Goal: Task Accomplishment & Management: Manage account settings

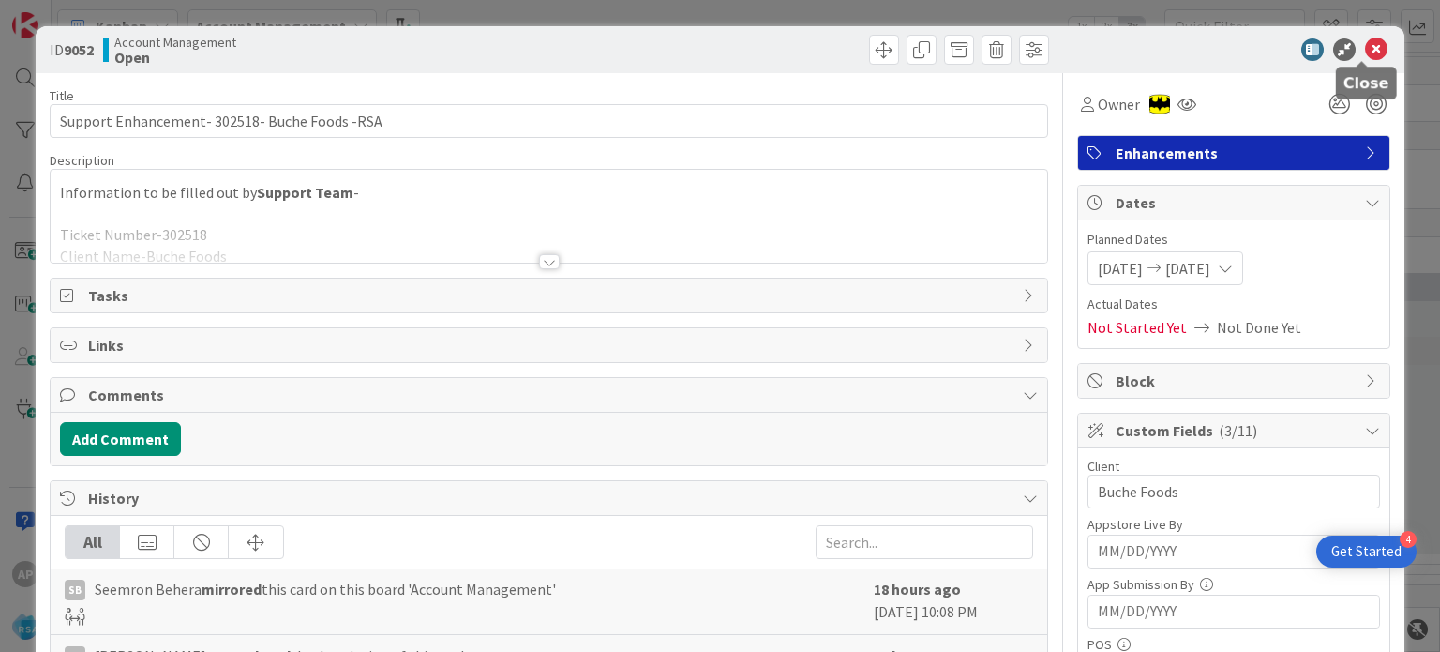
click at [1365, 44] on icon at bounding box center [1376, 49] width 23 height 23
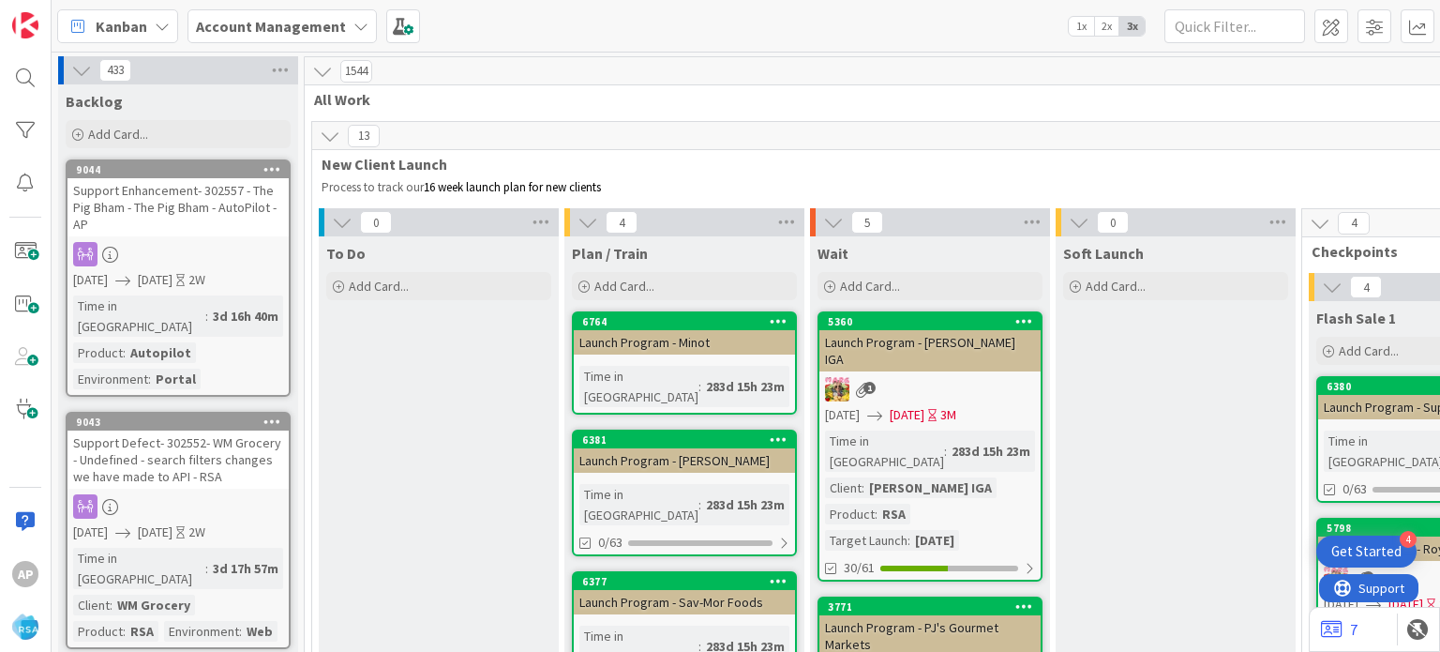
scroll to position [1123, 0]
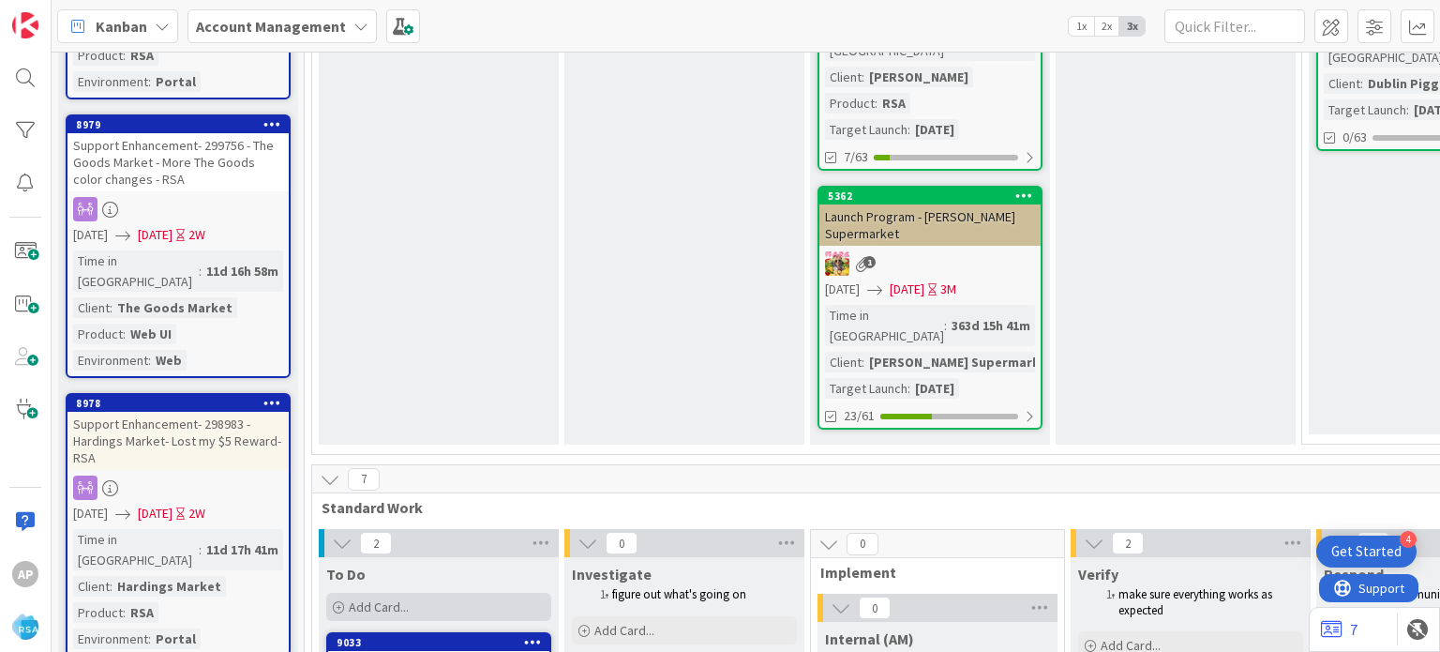
click at [368, 598] on span "Add Card..." at bounding box center [379, 606] width 60 height 17
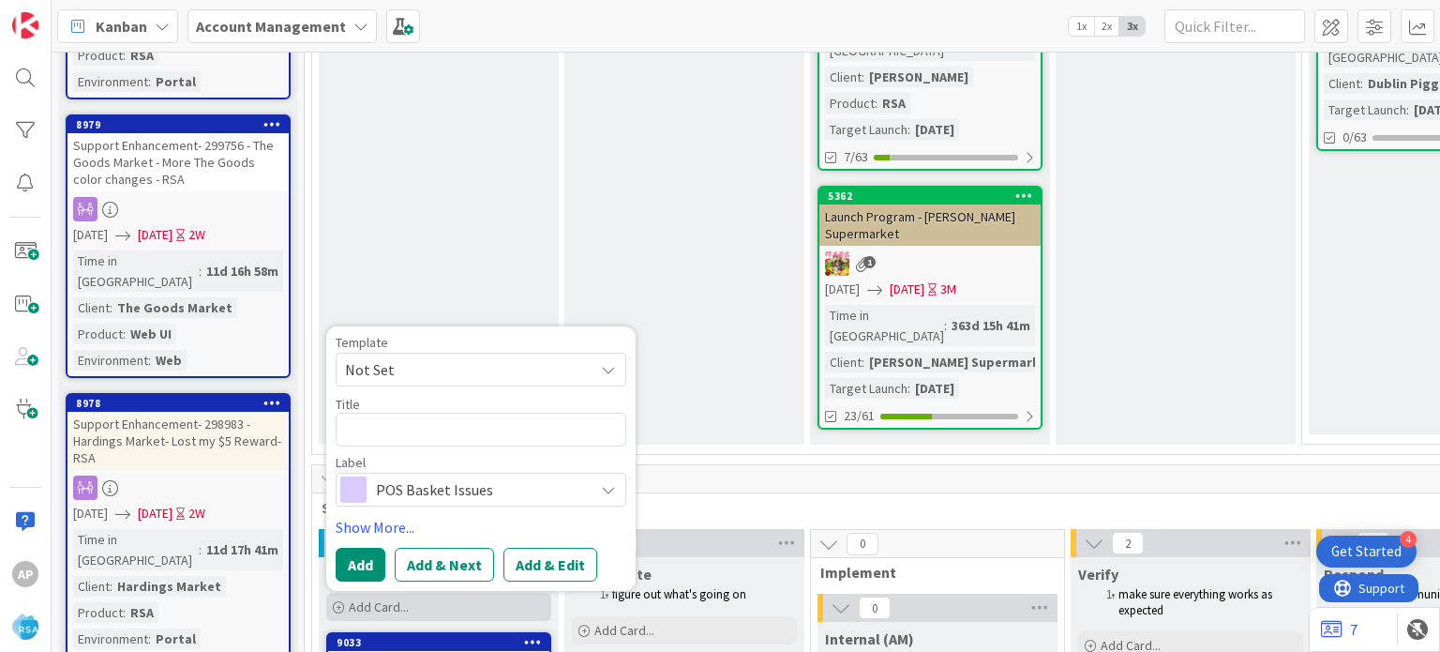
click at [368, 598] on span "Add Card..." at bounding box center [379, 606] width 60 height 17
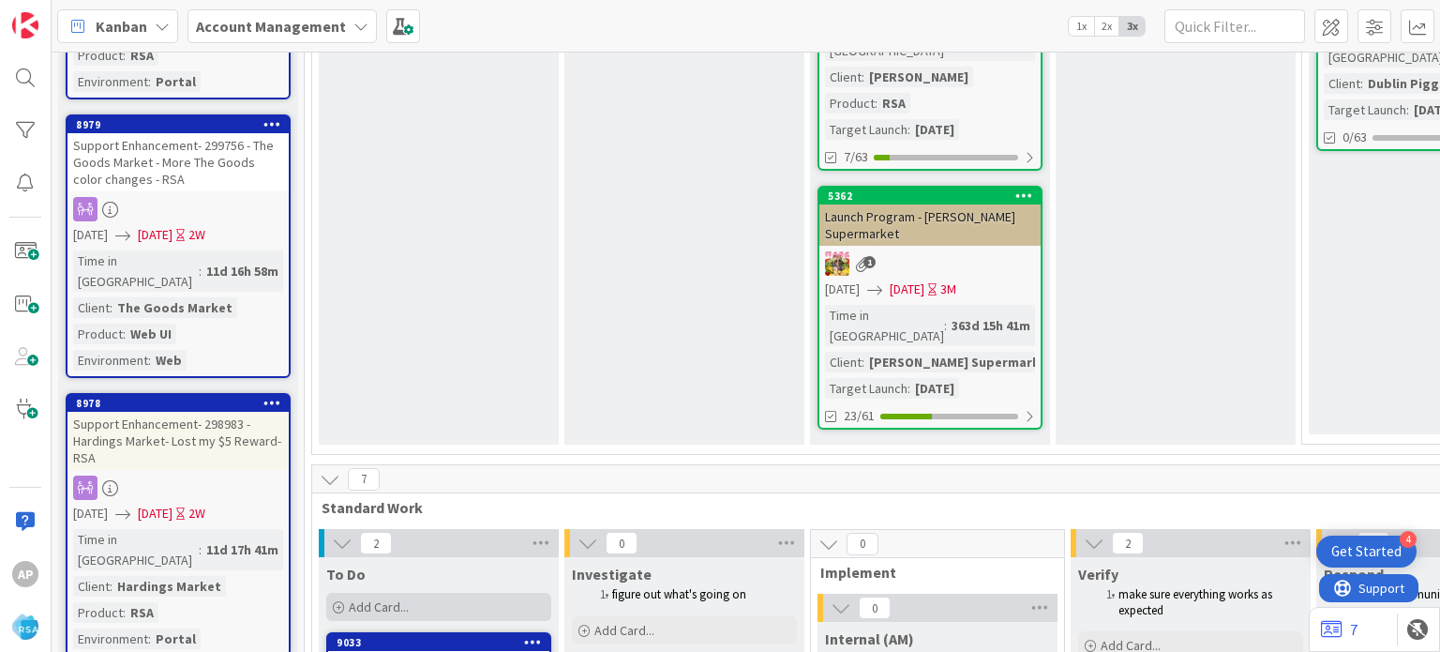
click at [368, 598] on span "Add Card..." at bounding box center [379, 606] width 60 height 17
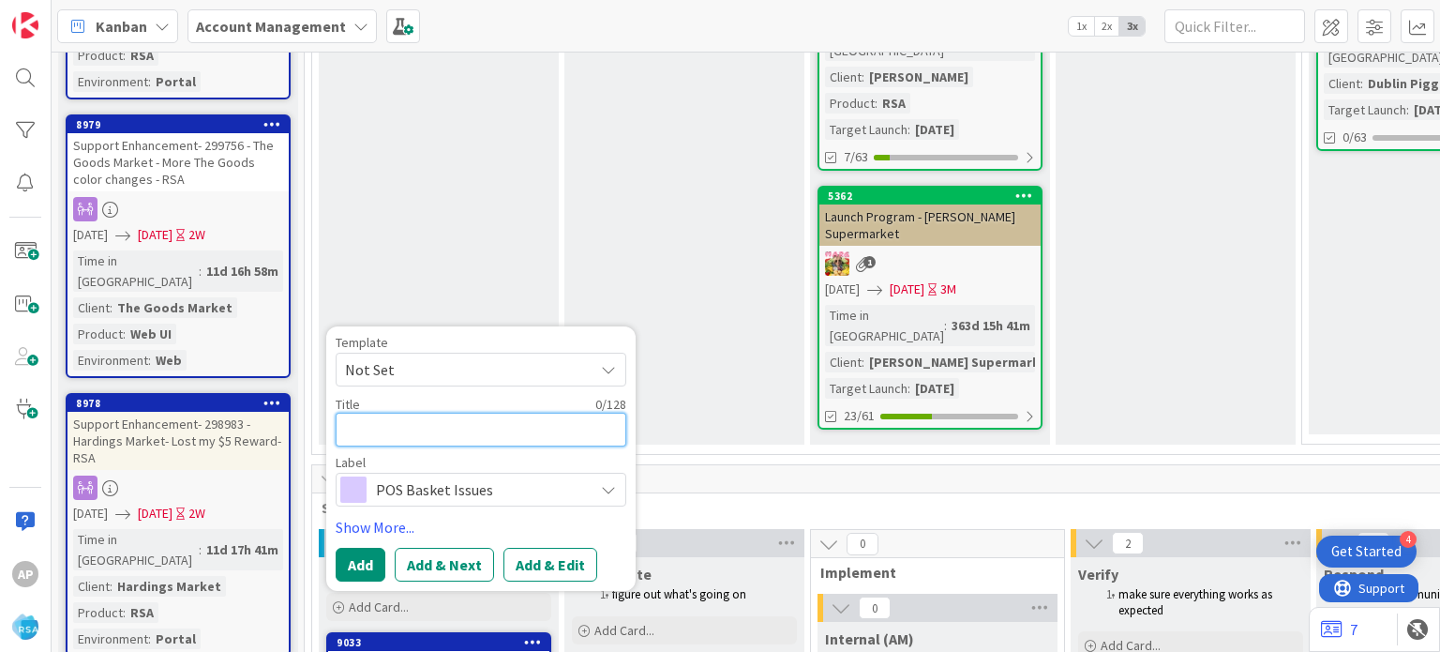
scroll to position [0, 0]
click at [413, 357] on span "Not Set" at bounding box center [462, 369] width 234 height 24
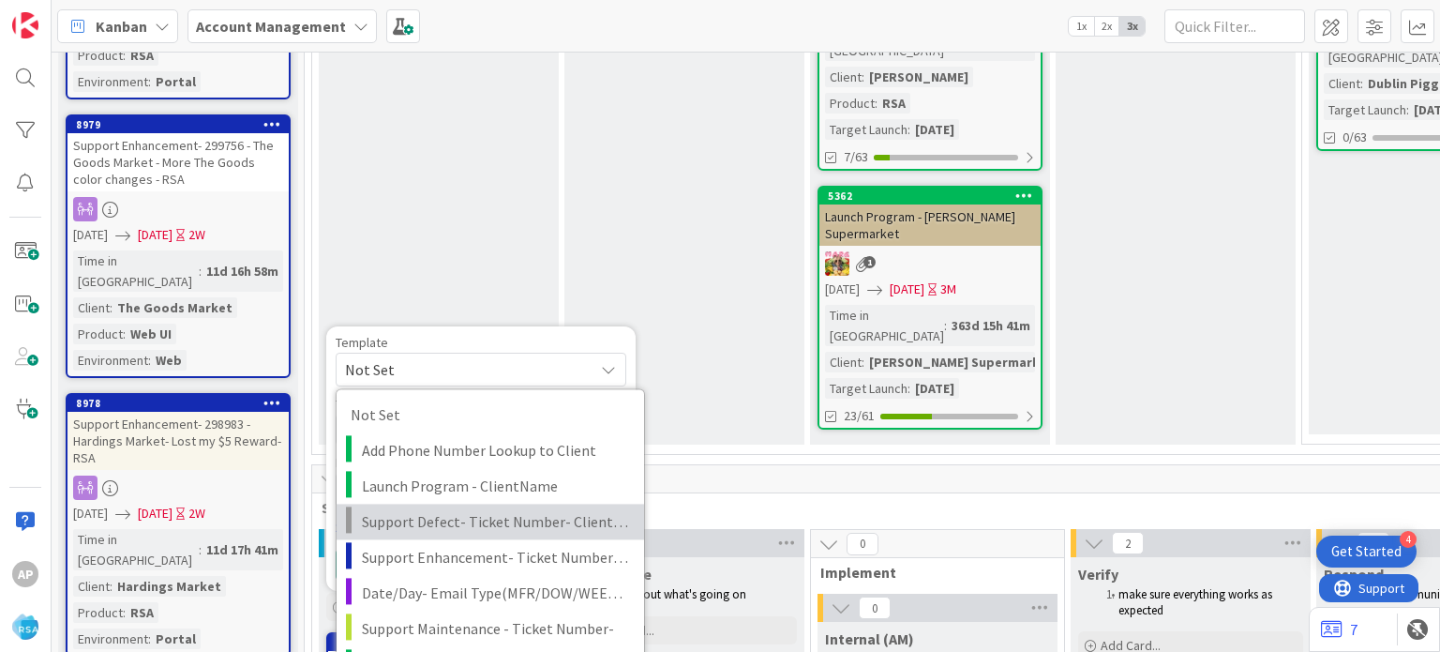
click at [423, 510] on span "Support Defect- Ticket Number- Client Name- Product Name" at bounding box center [496, 522] width 268 height 24
type textarea "x"
type textarea "Support Defect- Ticket Number- Client Name- Product Name"
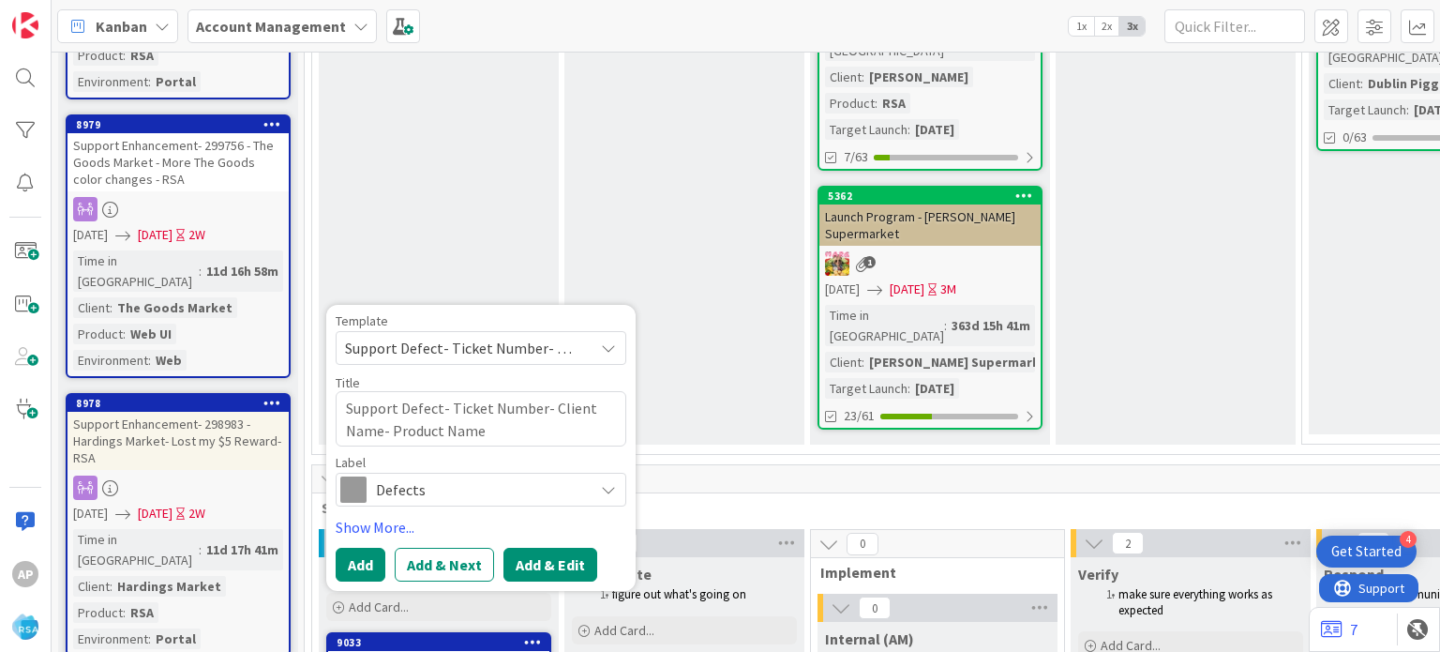
click at [540, 548] on button "Add & Edit" at bounding box center [550, 565] width 94 height 34
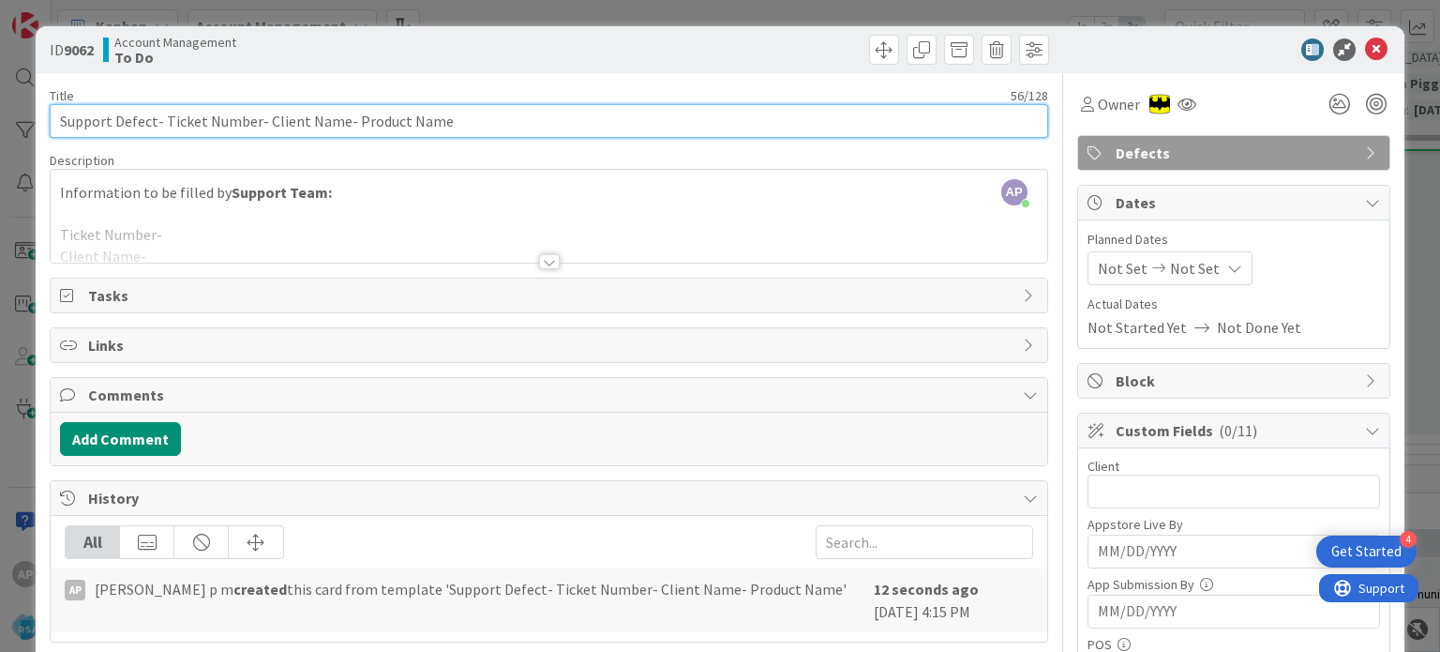
drag, startPoint x: 262, startPoint y: 120, endPoint x: 334, endPoint y: 121, distance: 72.2
click at [334, 121] on input "Support Defect- Ticket Number- Client Name- Product Name" at bounding box center [549, 121] width 998 height 34
click at [167, 119] on input "Support Defect- Ticket Number- Valli Produce- Product Name" at bounding box center [549, 121] width 998 height 34
paste input "#303597"
click at [169, 123] on input "Support Defect- #303597- Valli Produce- Product Name" at bounding box center [549, 121] width 998 height 34
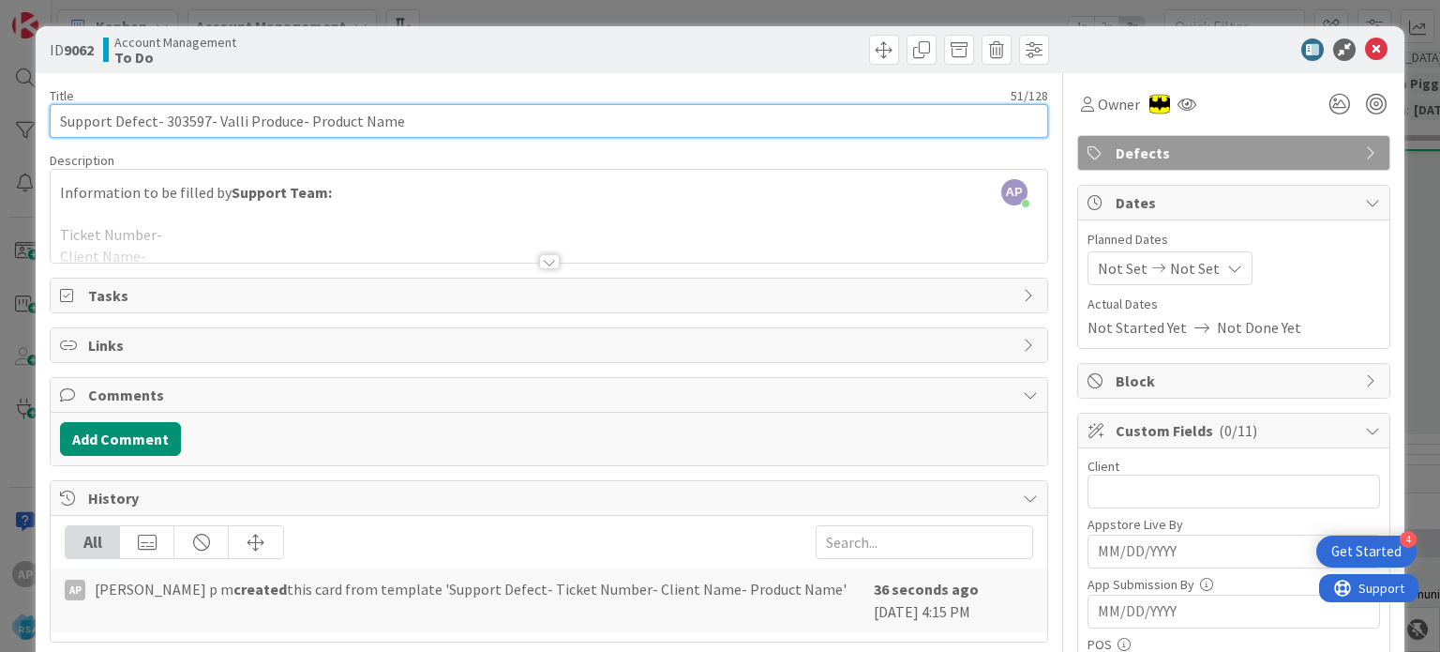
click at [169, 123] on input "Support Defect- 303597- Valli Produce- Product Name" at bounding box center [549, 121] width 998 height 34
type input "Support Defect- 303597- Valli Produce- Product Name"
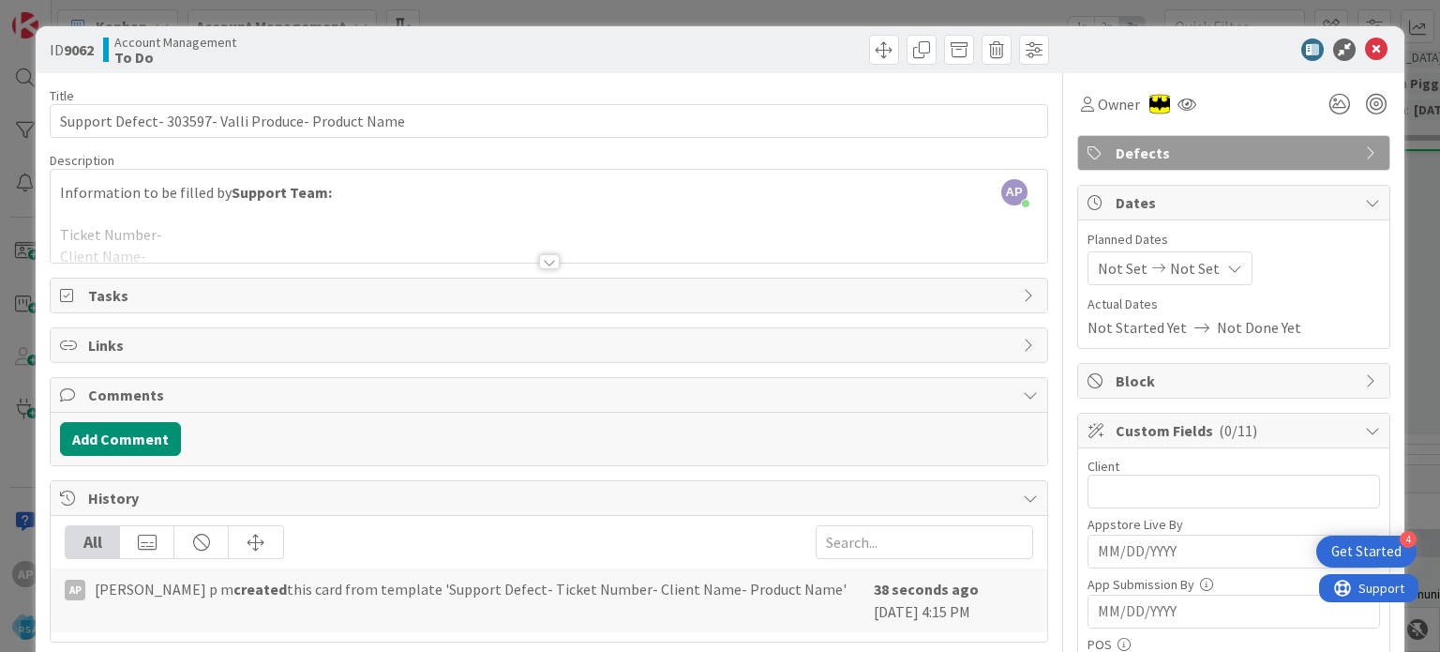
click at [541, 265] on div at bounding box center [549, 261] width 21 height 15
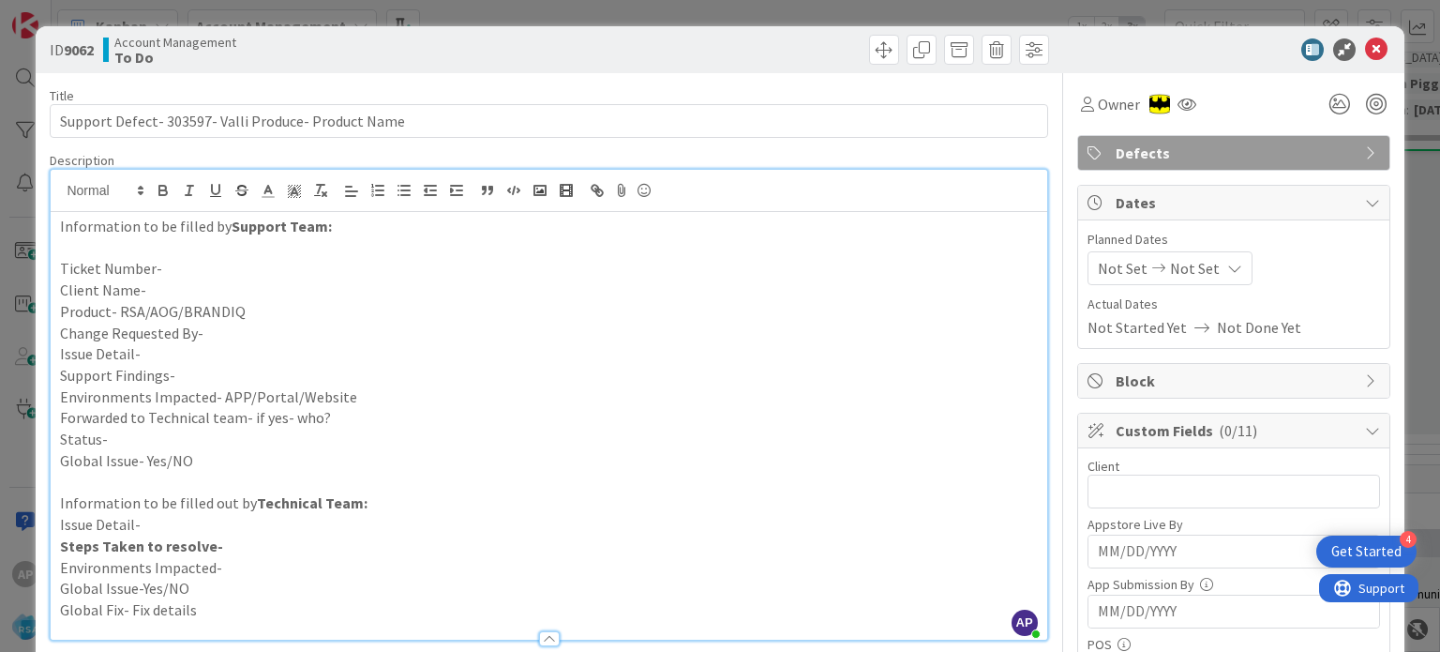
click at [210, 271] on p "Ticket Number-" at bounding box center [548, 269] width 977 height 22
paste div
click at [172, 292] on p "Client Name-" at bounding box center [548, 290] width 977 height 22
click at [255, 301] on p "Product- RSA/AOG/BRANDIQ" at bounding box center [548, 312] width 977 height 22
click at [248, 333] on p "Change Requested By-" at bounding box center [548, 334] width 977 height 22
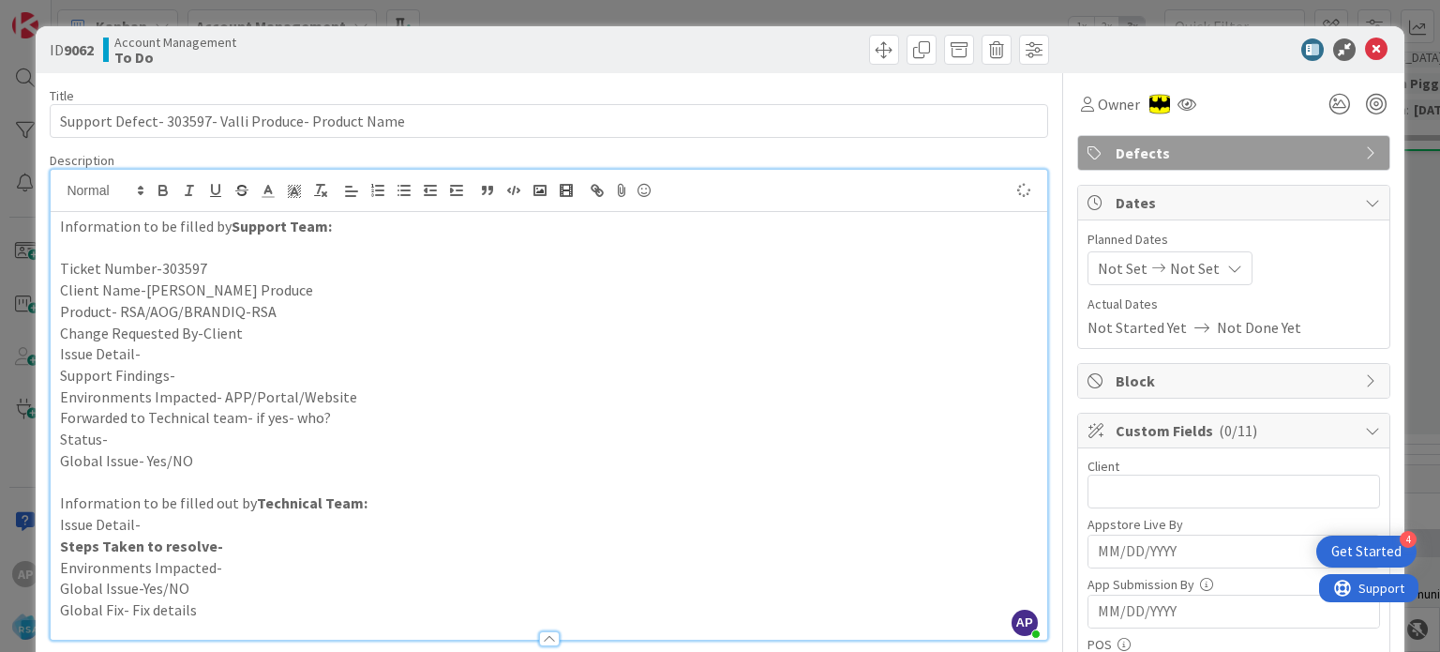
click at [215, 353] on p "Issue Detail-" at bounding box center [548, 354] width 977 height 22
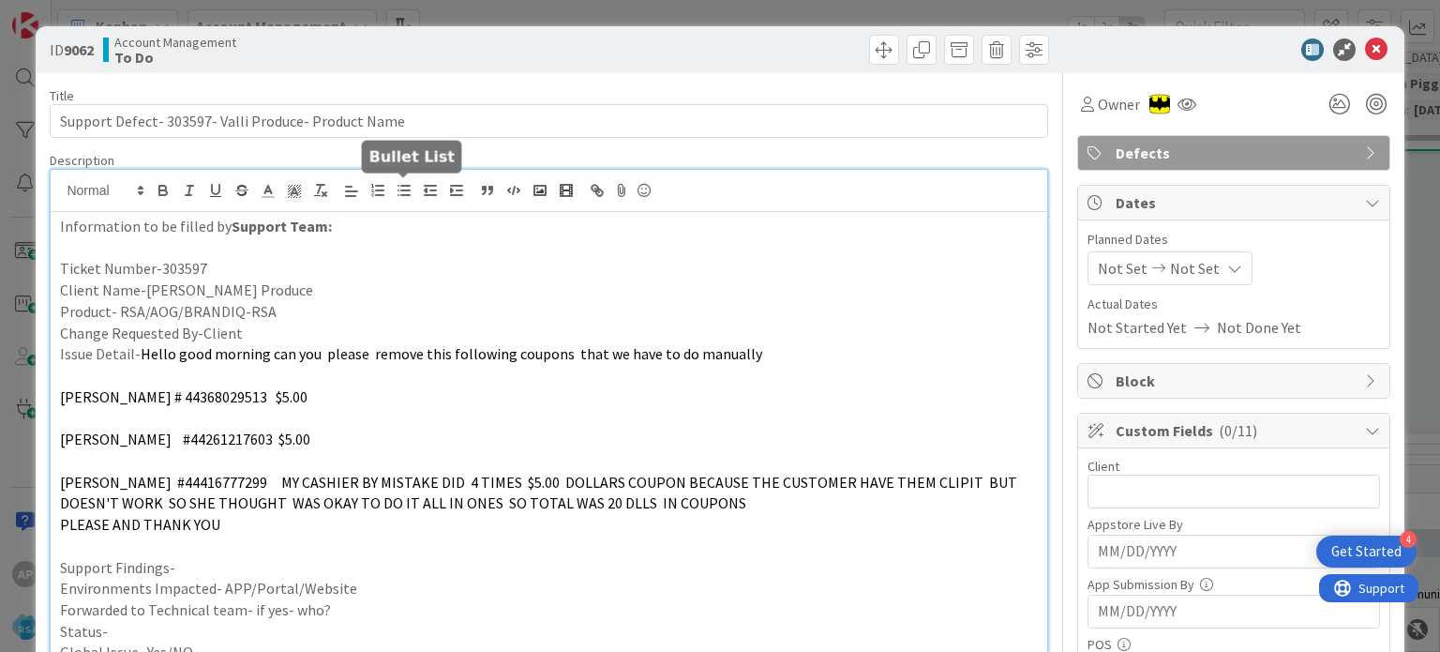
click at [149, 417] on p at bounding box center [548, 418] width 977 height 22
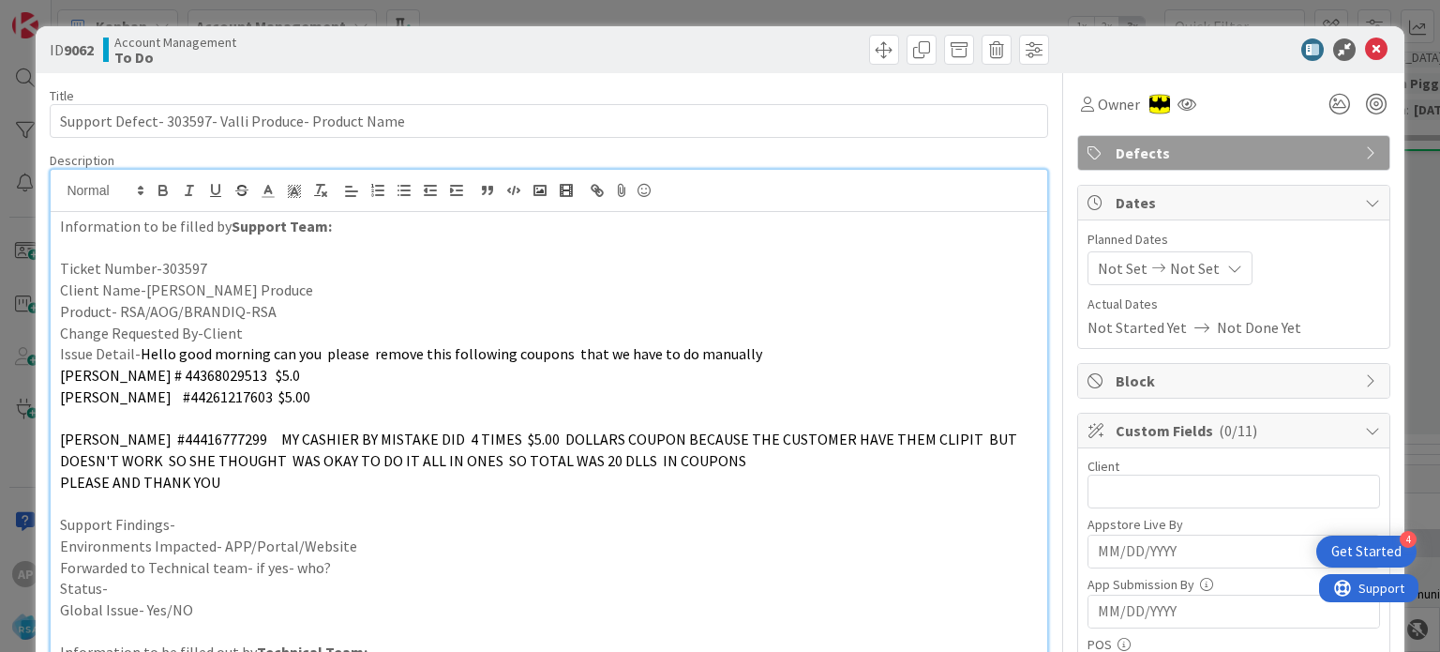
click at [149, 417] on p at bounding box center [548, 418] width 977 height 22
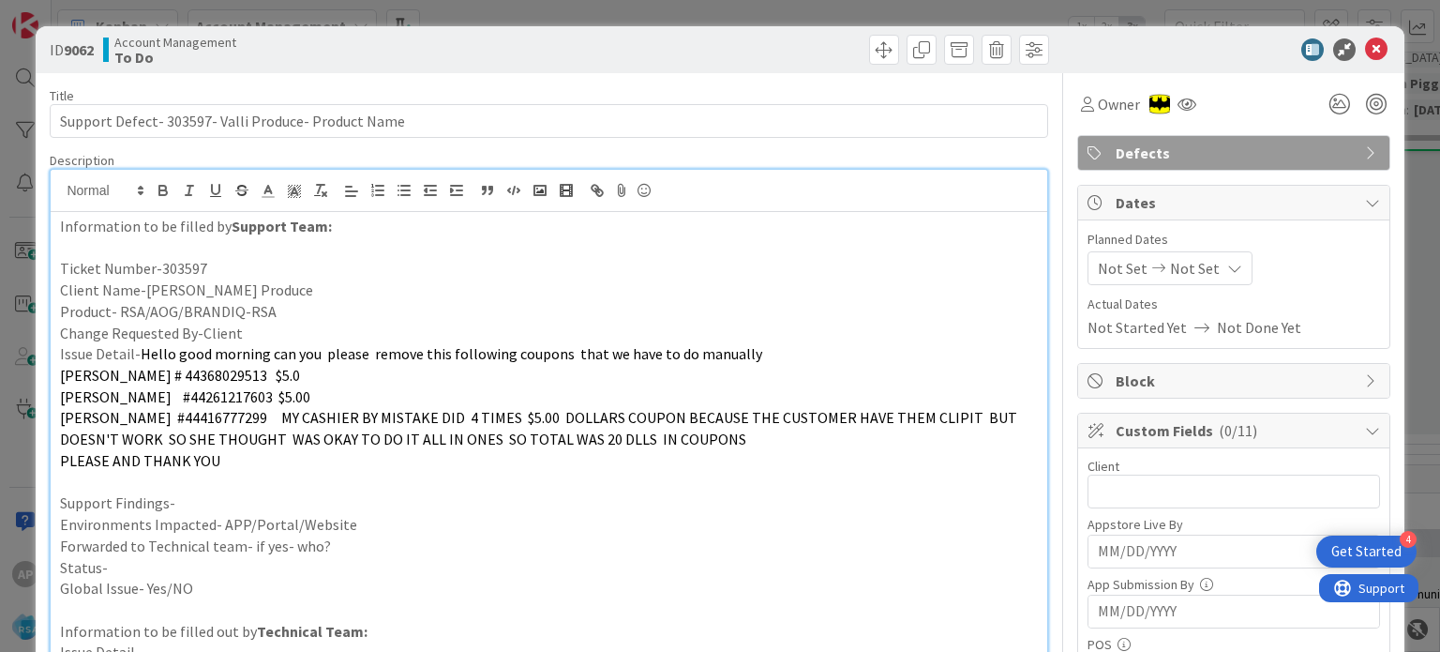
click at [191, 503] on p "Support Findings-" at bounding box center [548, 503] width 977 height 22
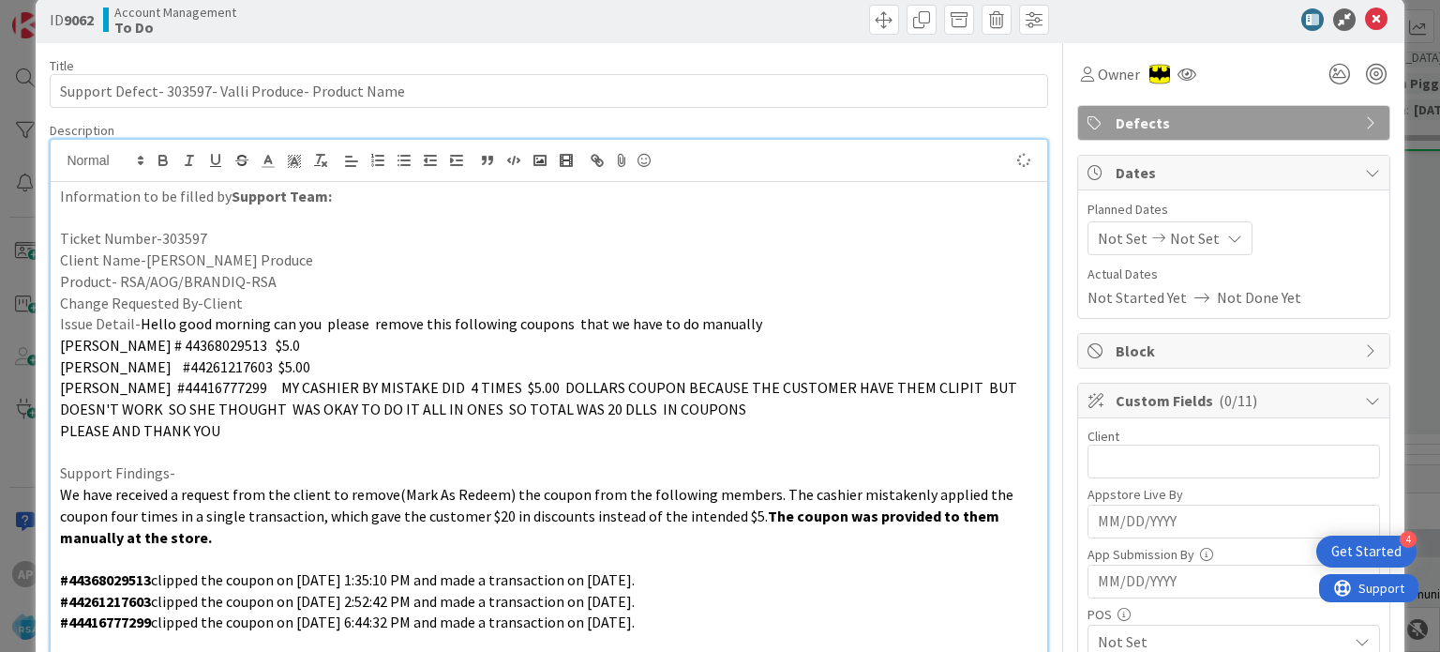
scroll to position [311, 0]
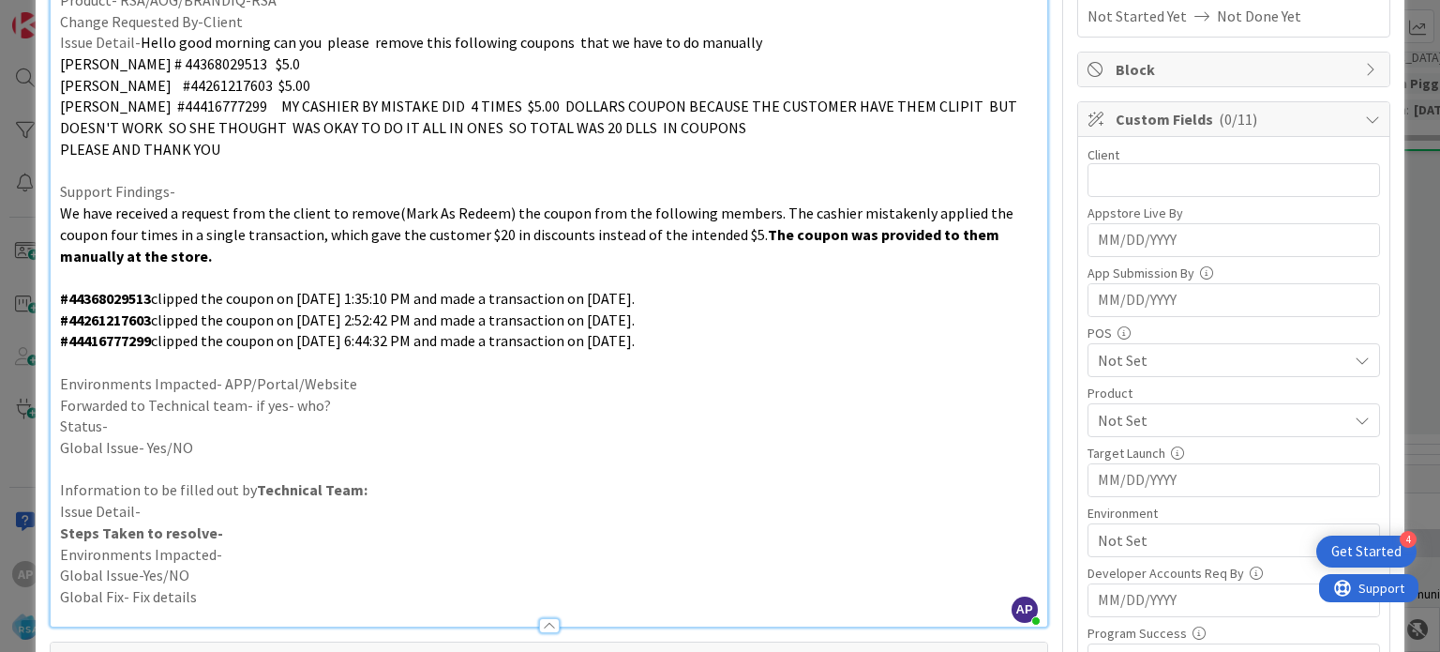
click at [343, 373] on p "Environments Impacted- APP/Portal/Website" at bounding box center [548, 384] width 977 height 22
click at [384, 401] on p "Forwarded to Technical team- if yes- who?" at bounding box center [548, 406] width 977 height 22
click at [272, 426] on p "Status-" at bounding box center [548, 426] width 977 height 22
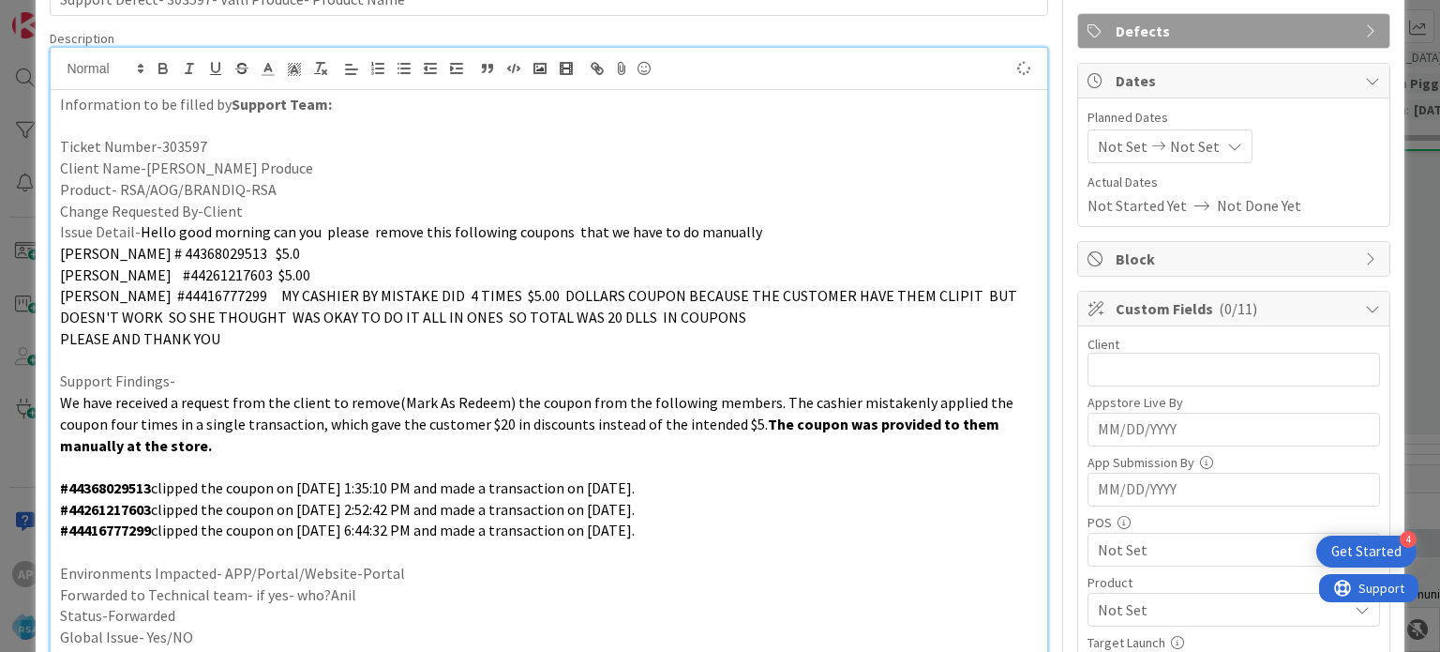
scroll to position [116, 0]
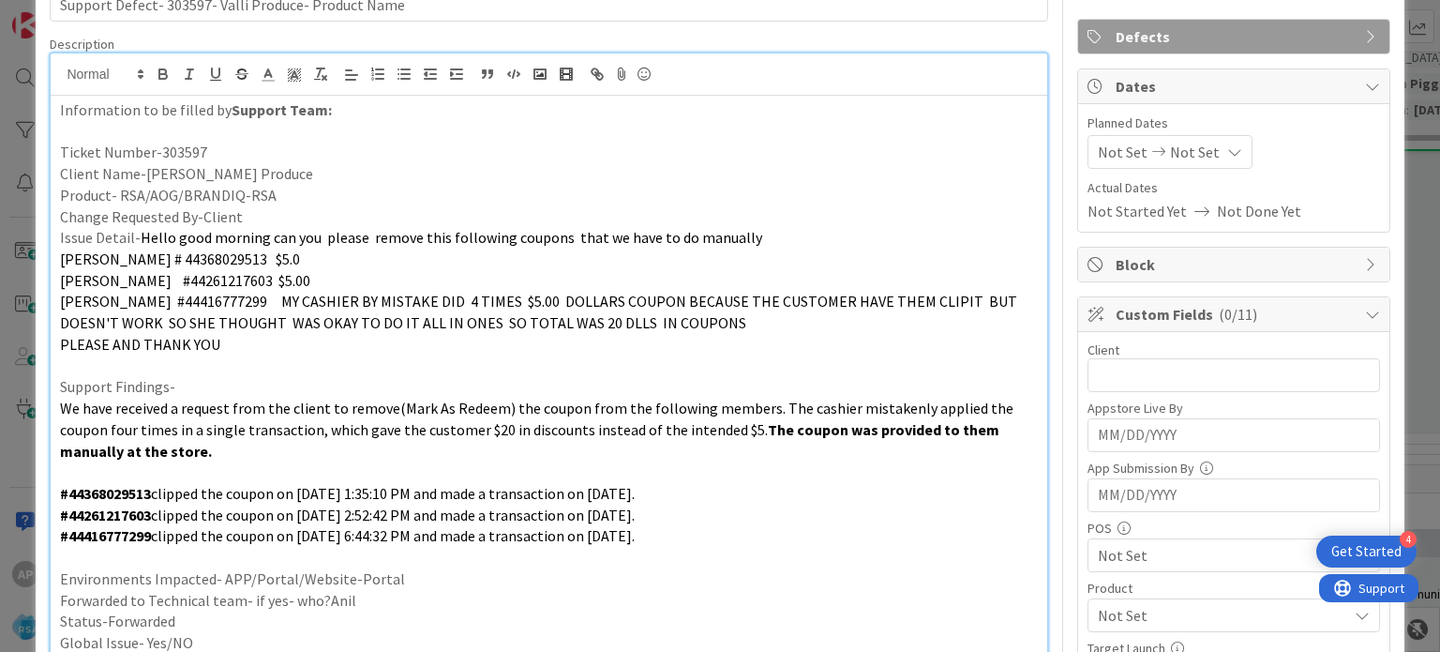
click at [1096, 164] on div "Not Set Not Set" at bounding box center [1170, 152] width 165 height 34
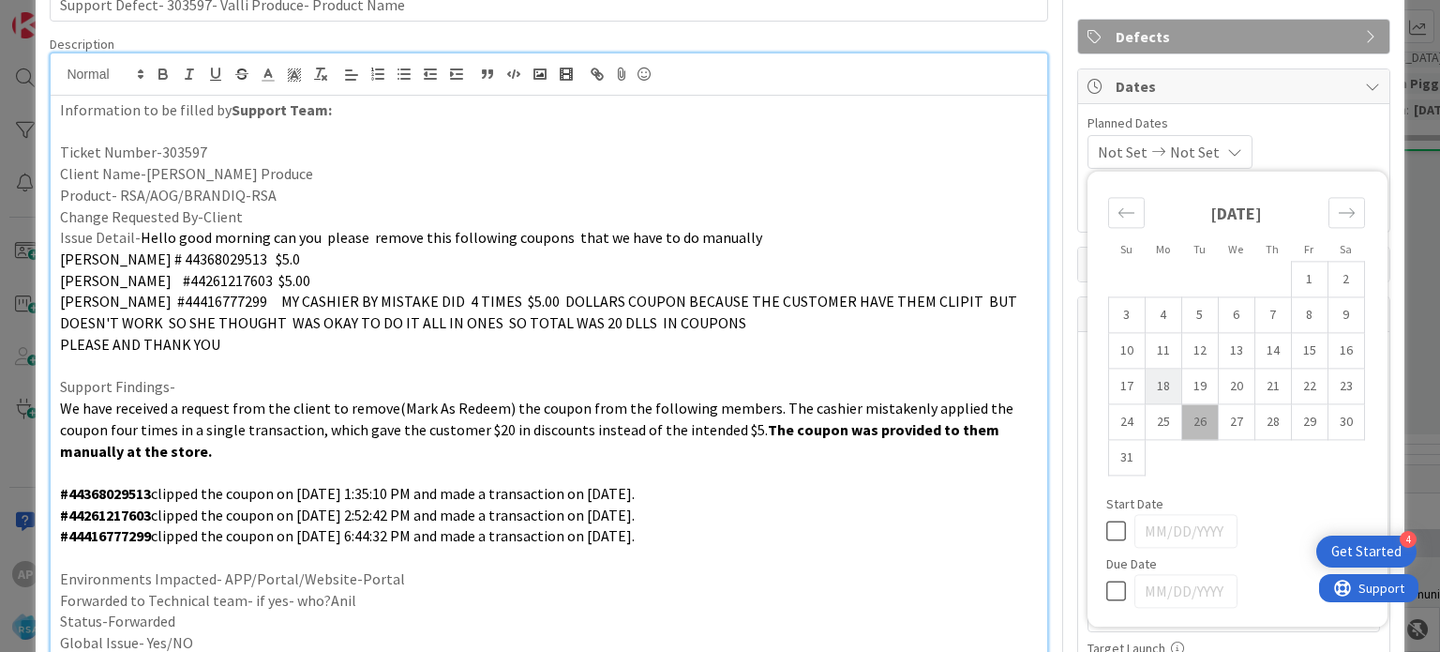
click at [1148, 394] on td "18" at bounding box center [1163, 386] width 37 height 36
type input "[DATE]"
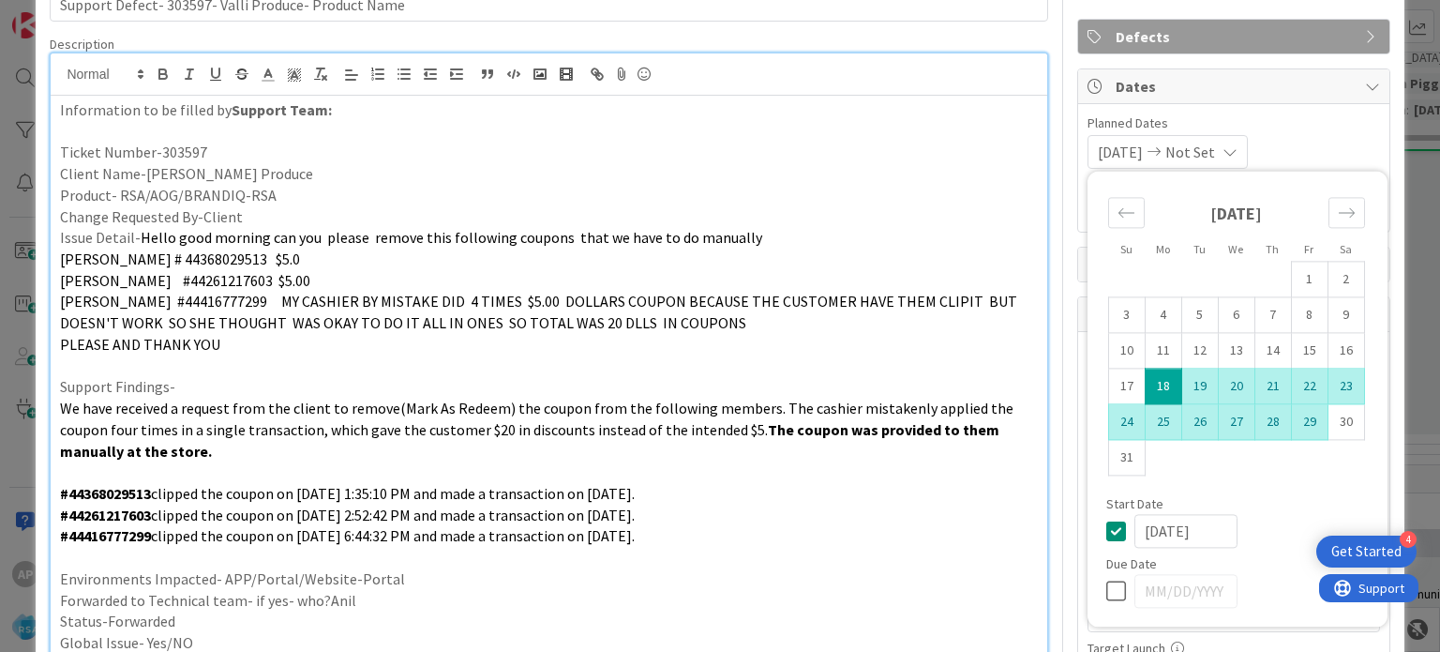
click at [1300, 427] on td "29" at bounding box center [1309, 422] width 37 height 36
type input "[DATE]"
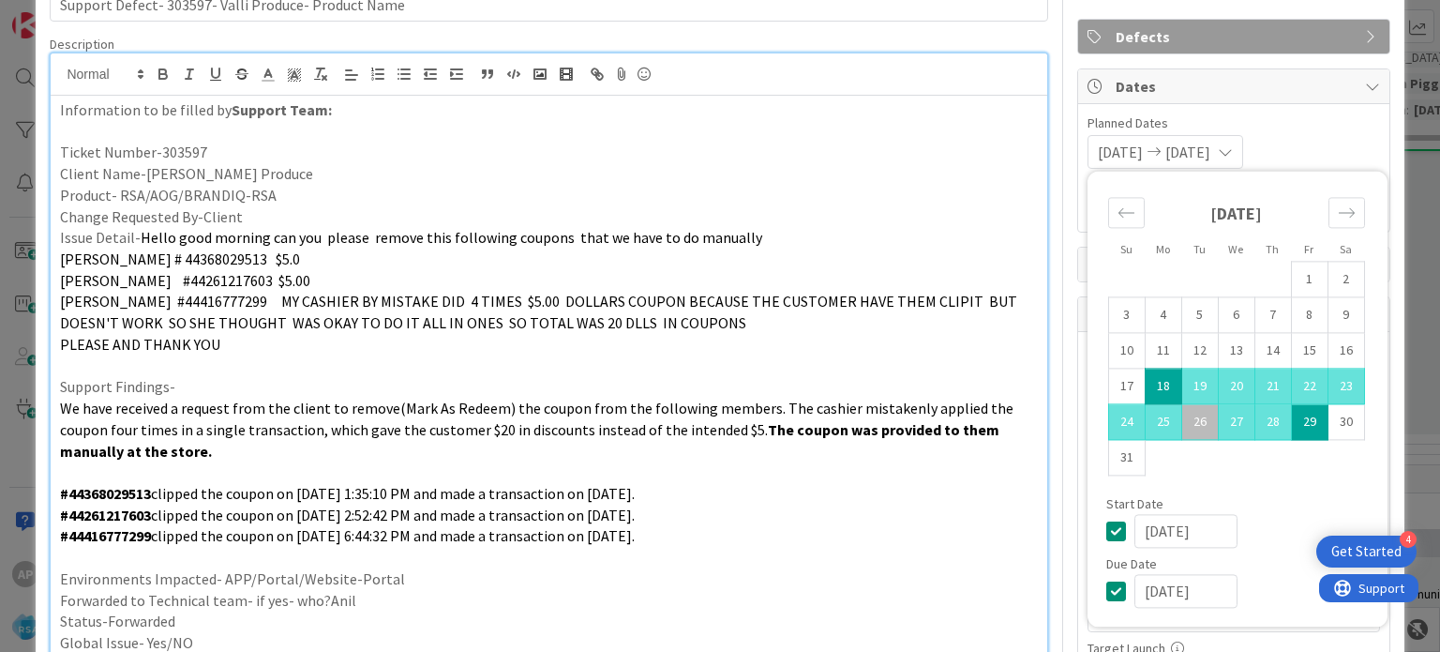
click at [825, 428] on strong "The coupon was provided to them manually at the store." at bounding box center [531, 440] width 942 height 40
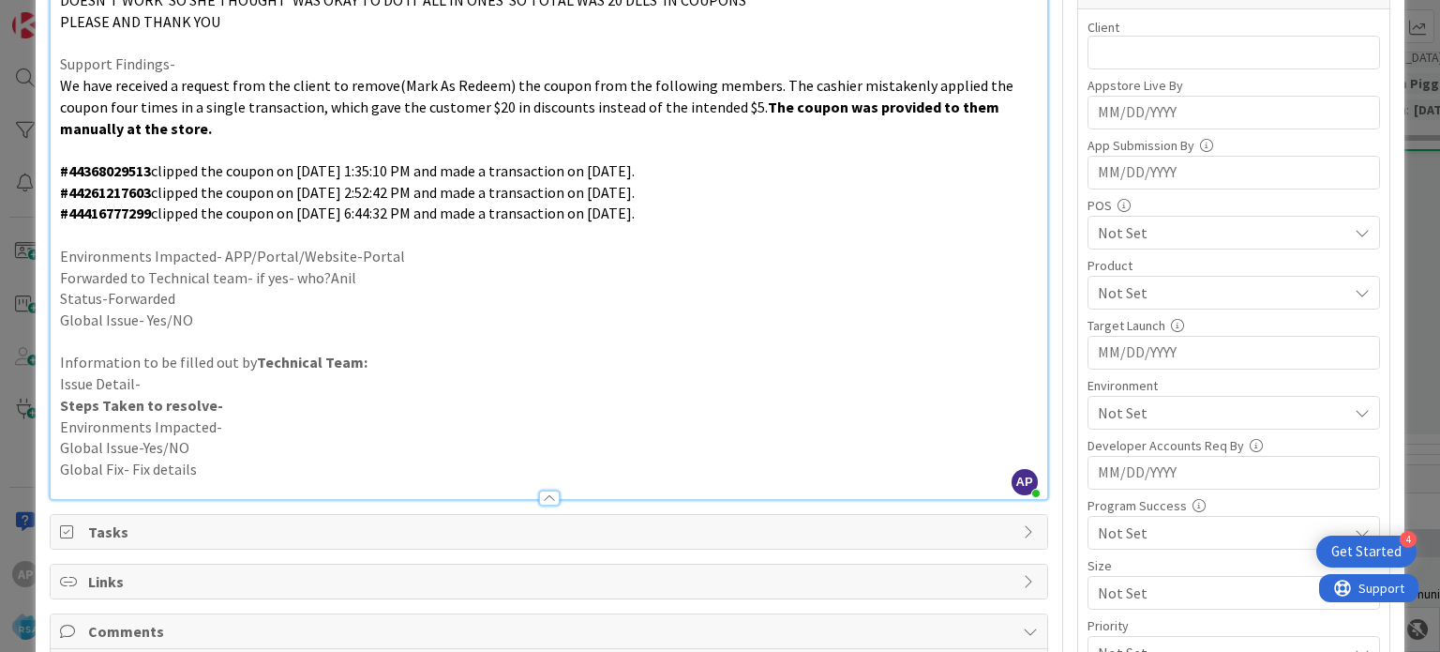
scroll to position [413, 0]
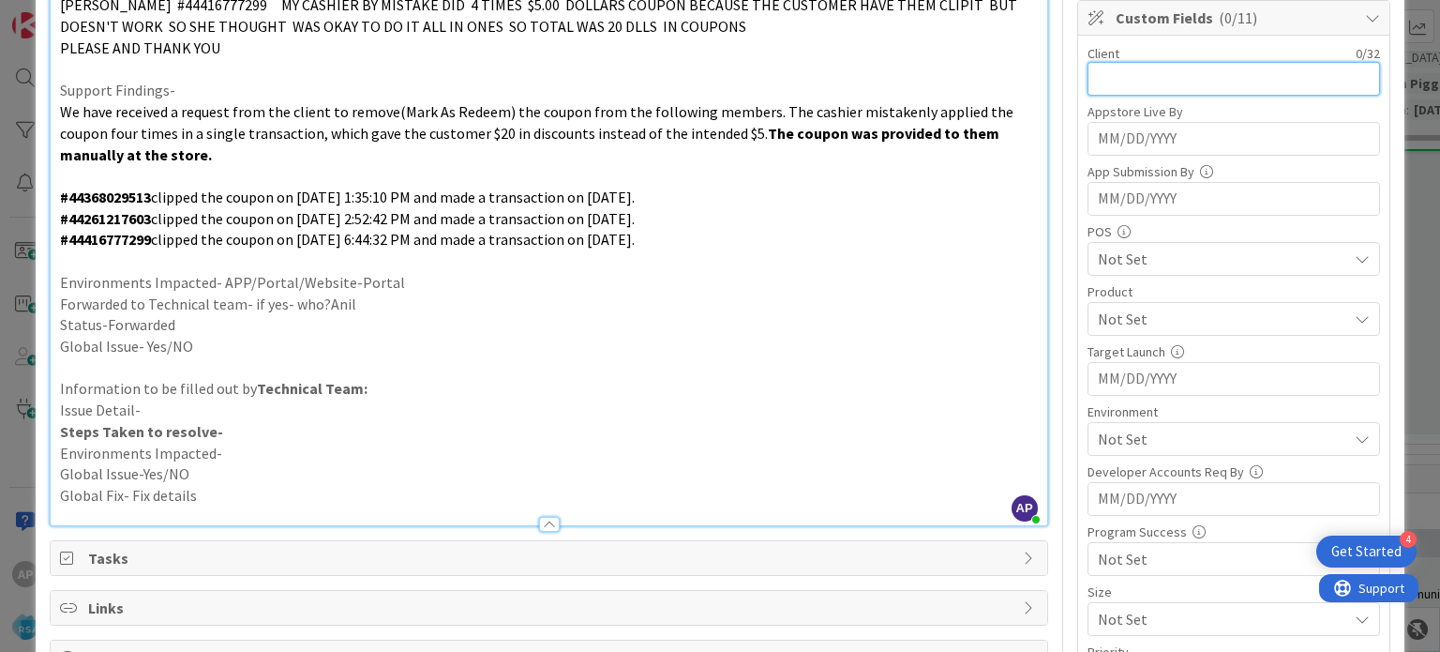
click at [1103, 70] on input "text" at bounding box center [1234, 79] width 293 height 34
type input "Valli Produce"
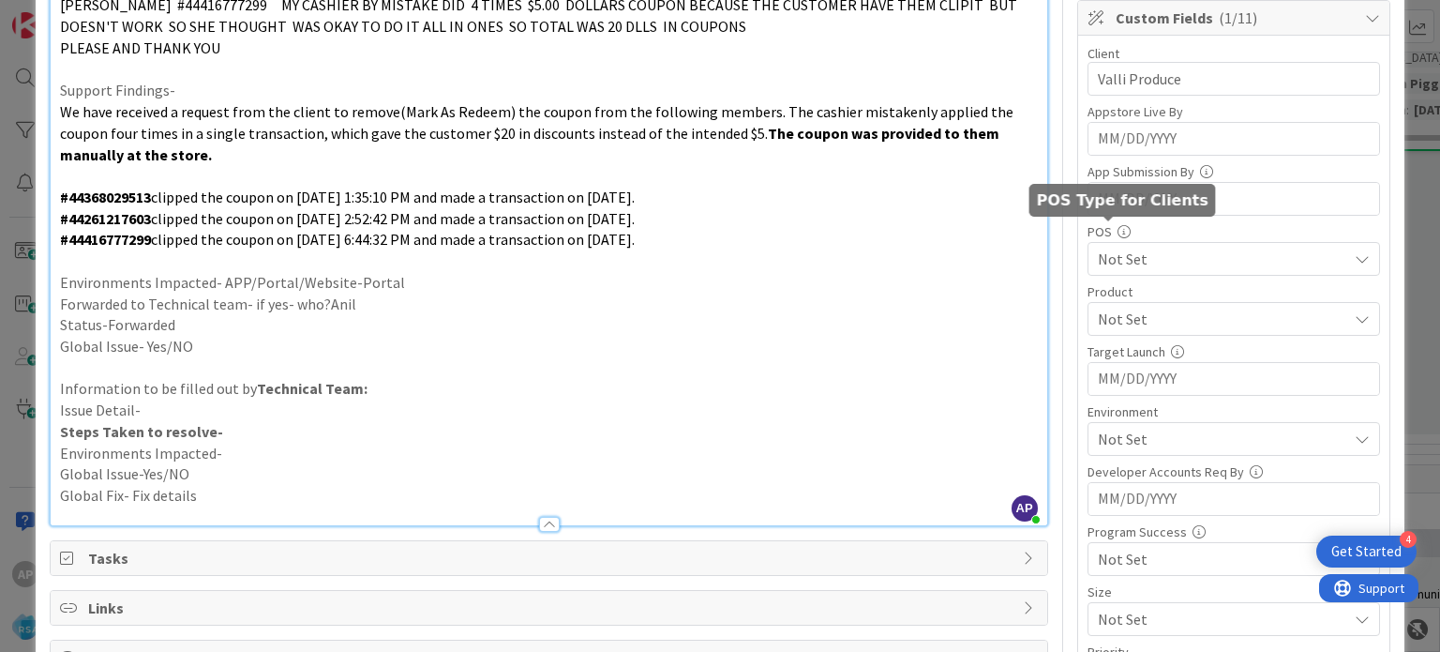
click at [1110, 314] on span "Not Set" at bounding box center [1222, 319] width 249 height 23
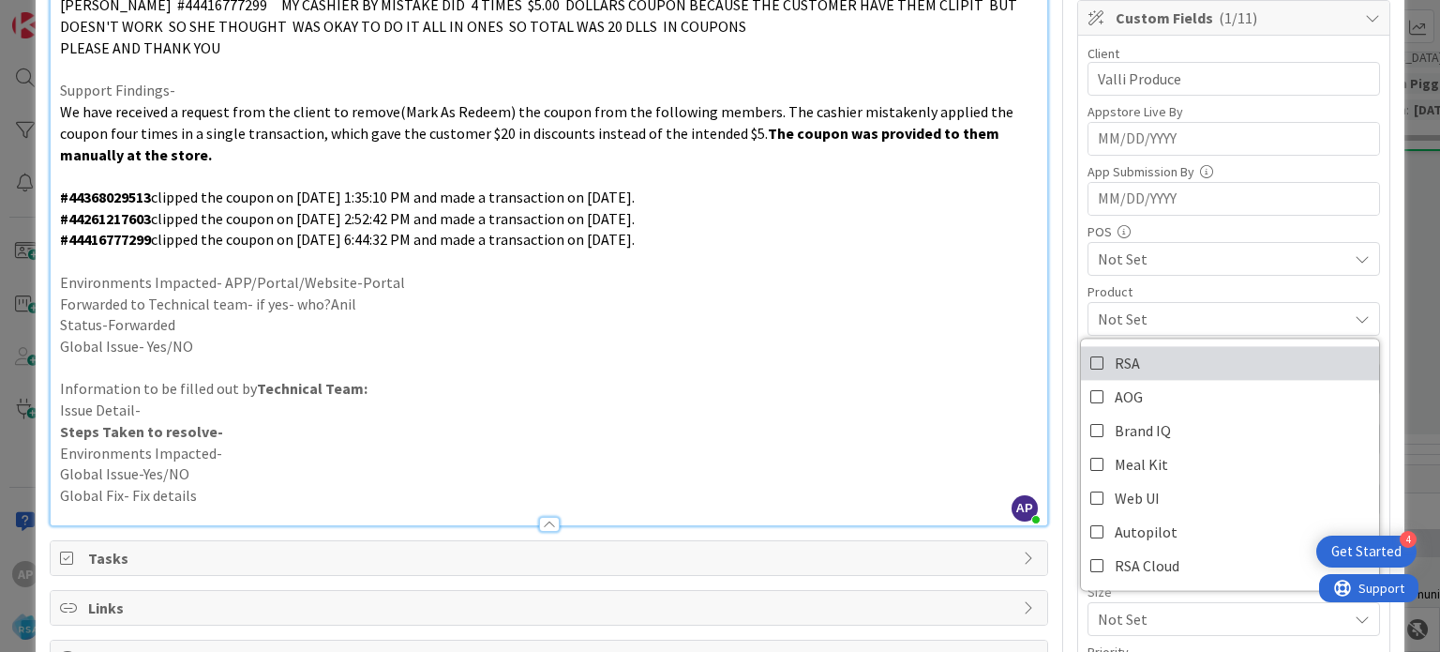
click at [1115, 362] on span "RSA" at bounding box center [1127, 363] width 25 height 28
click at [1014, 350] on p "Global Issue- Yes/NO" at bounding box center [548, 347] width 977 height 22
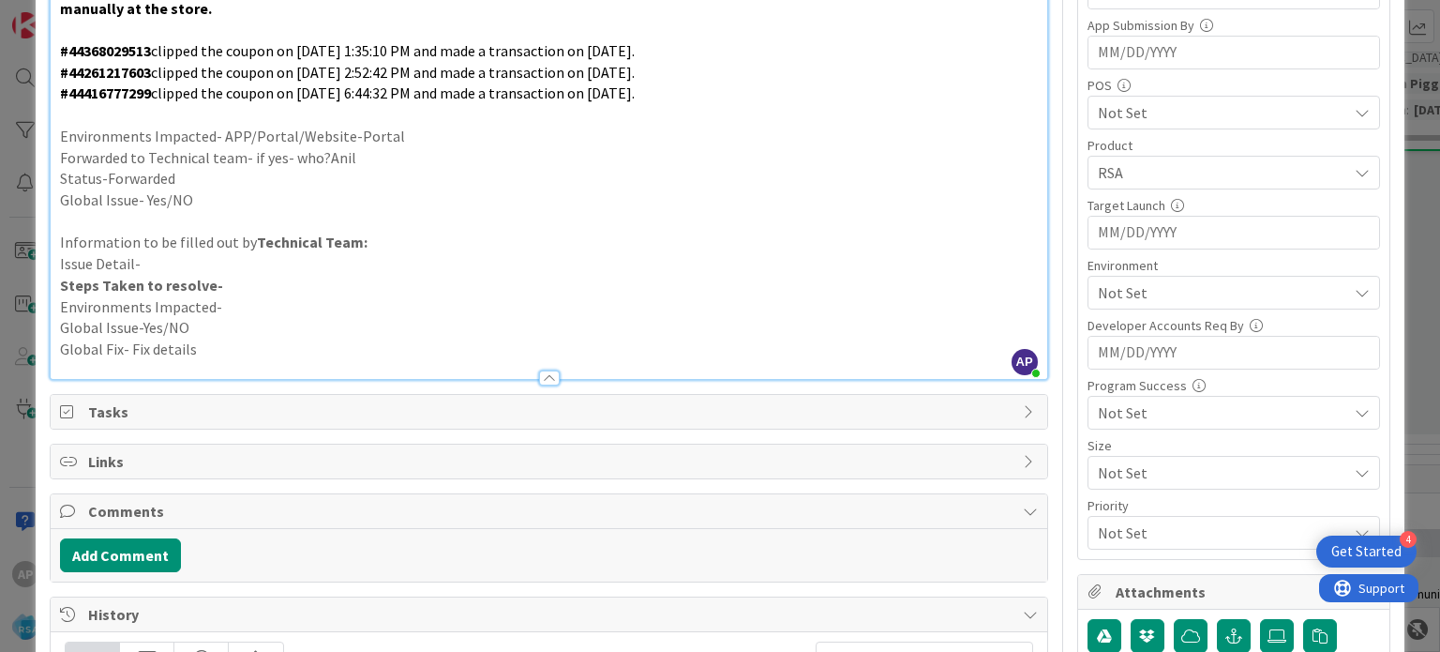
scroll to position [561, 0]
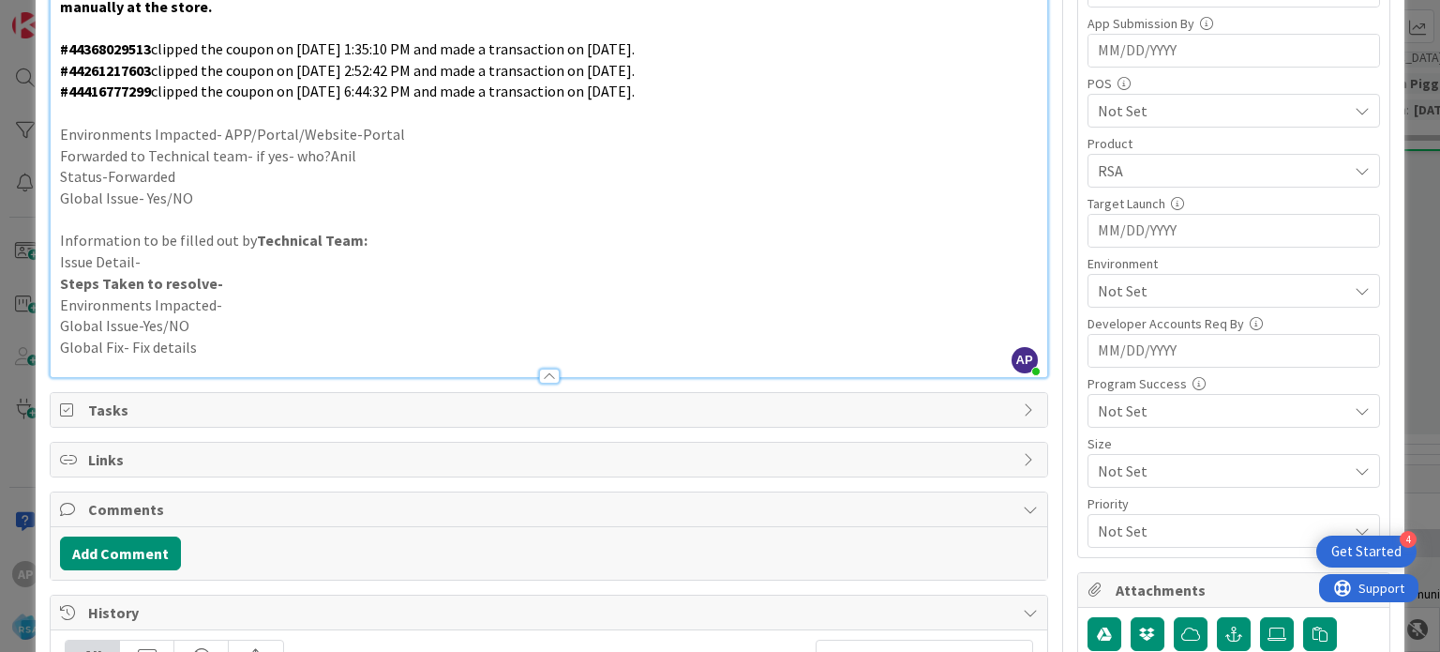
click at [1119, 288] on span "Not Set" at bounding box center [1222, 290] width 249 height 23
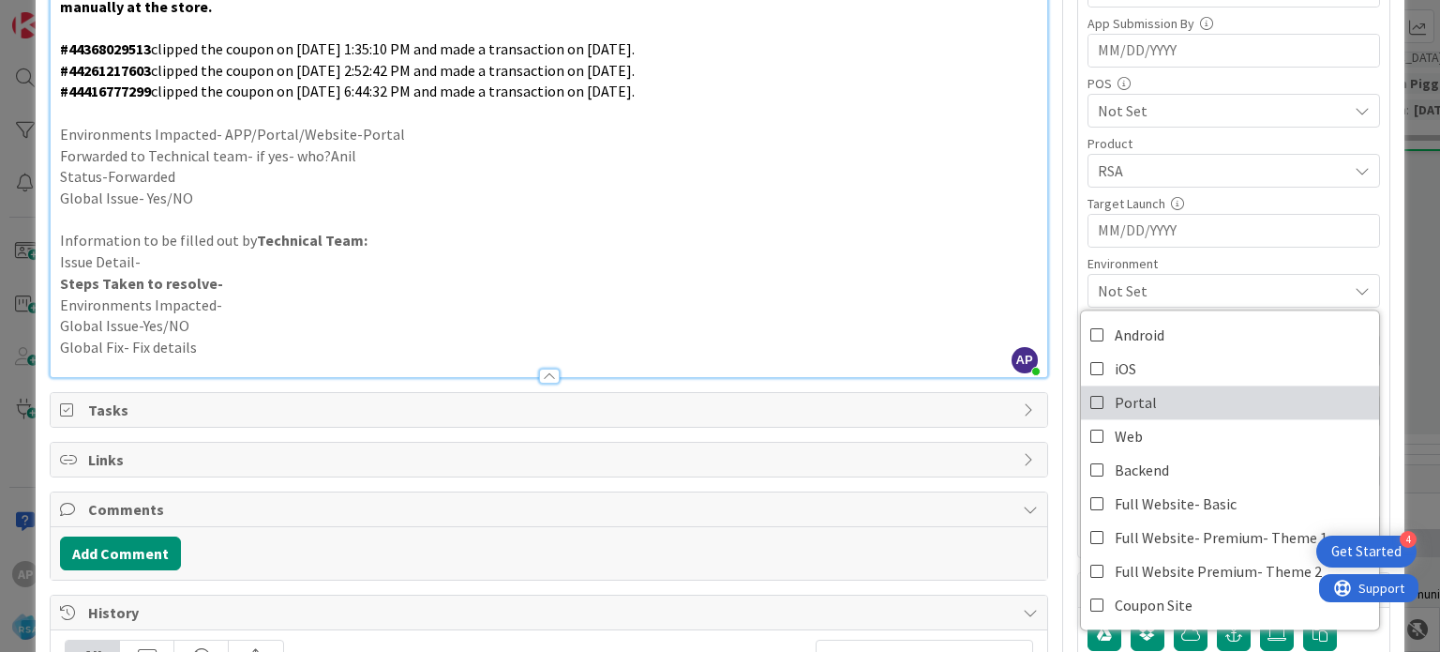
click at [1090, 393] on icon at bounding box center [1097, 402] width 15 height 28
click at [922, 307] on p "Environments Impacted-" at bounding box center [548, 305] width 977 height 22
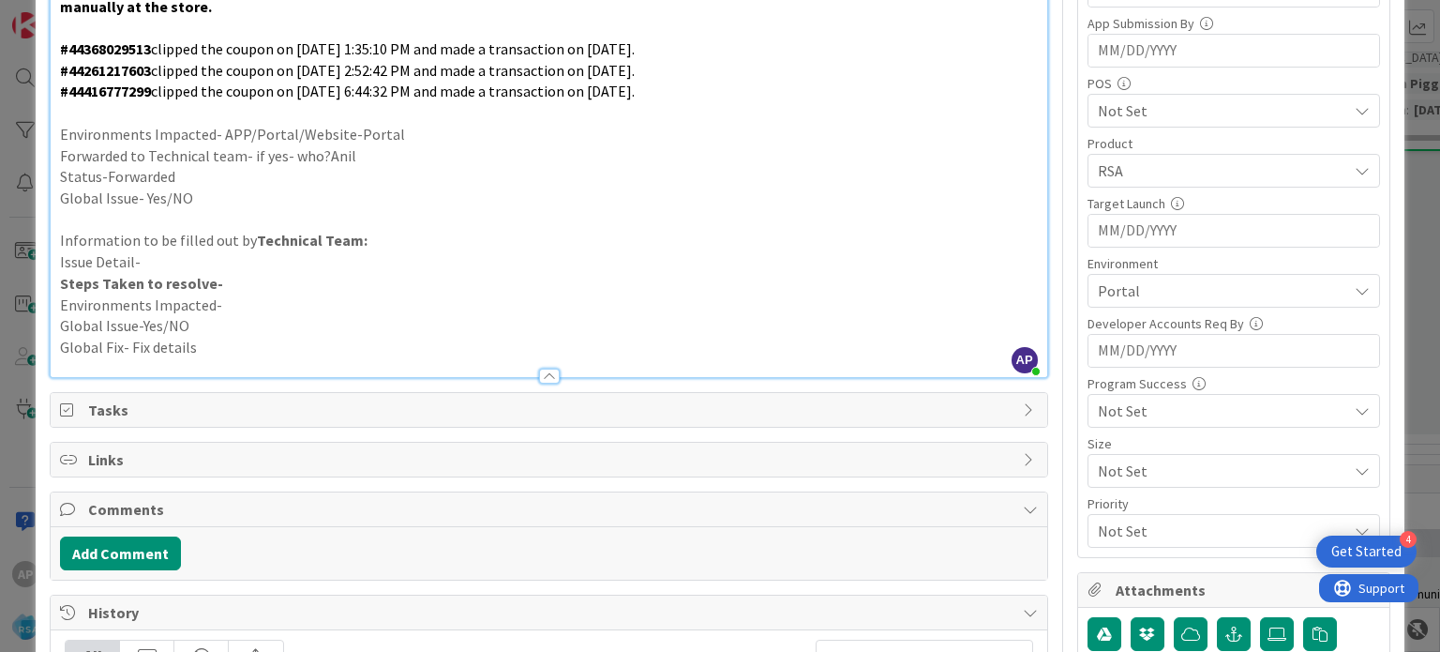
scroll to position [0, 0]
